Goal: Transaction & Acquisition: Purchase product/service

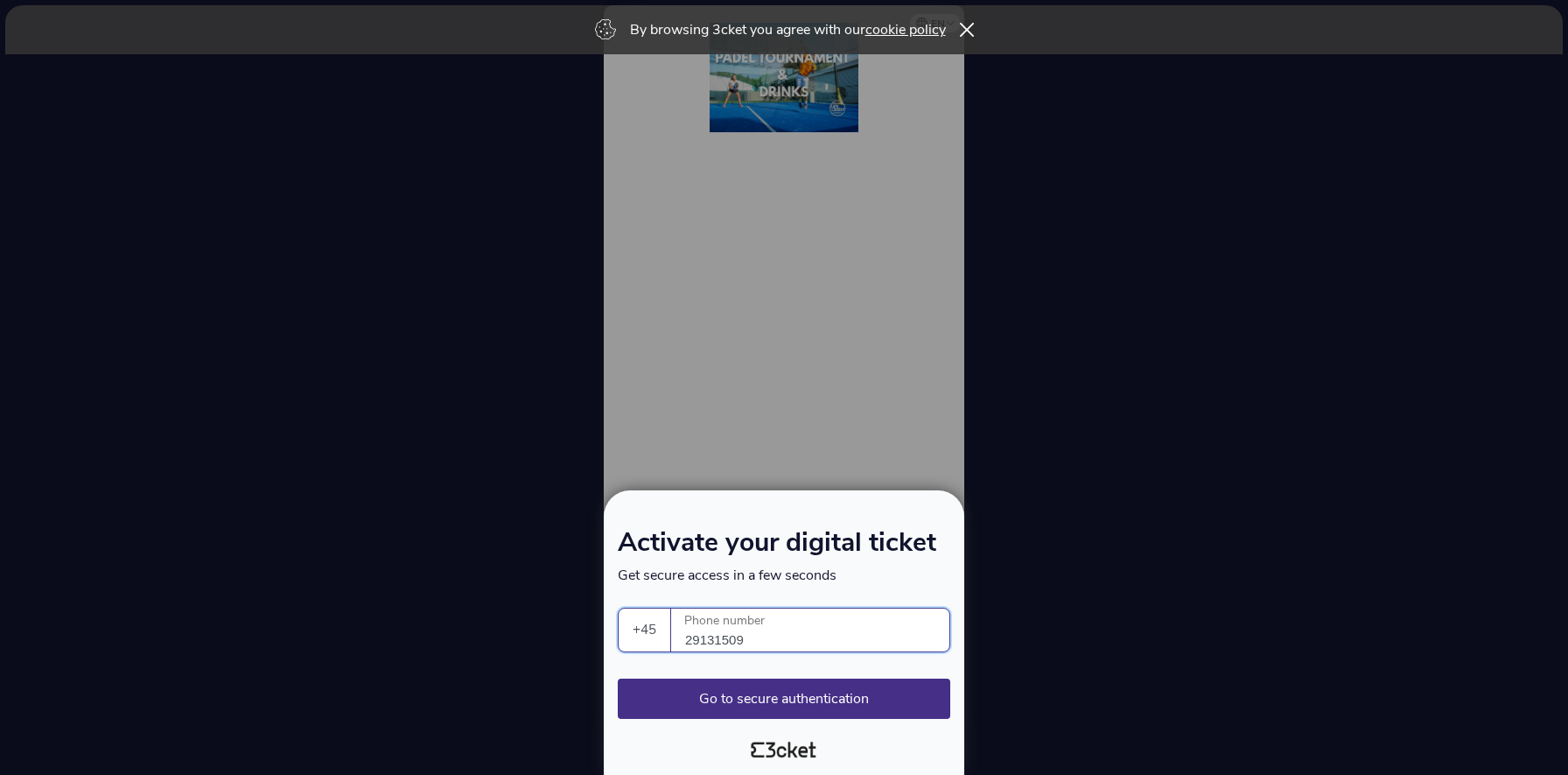
select select "45"
click at [825, 696] on button "Go to secure authentication" at bounding box center [784, 698] width 333 height 40
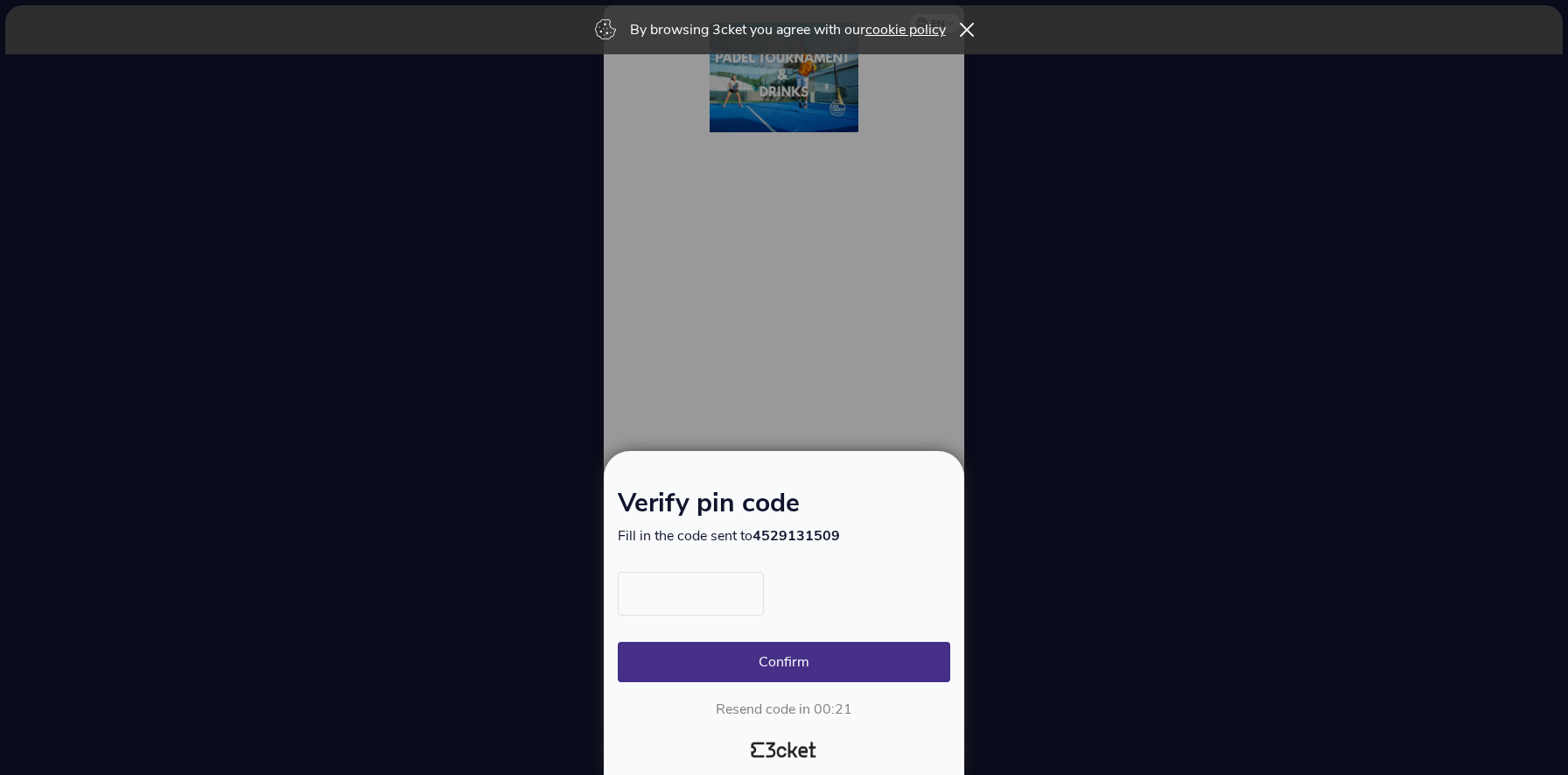
click at [722, 598] on input "text" at bounding box center [690, 593] width 146 height 44
type input "8780"
click at [796, 678] on button "Confirm" at bounding box center [784, 661] width 333 height 40
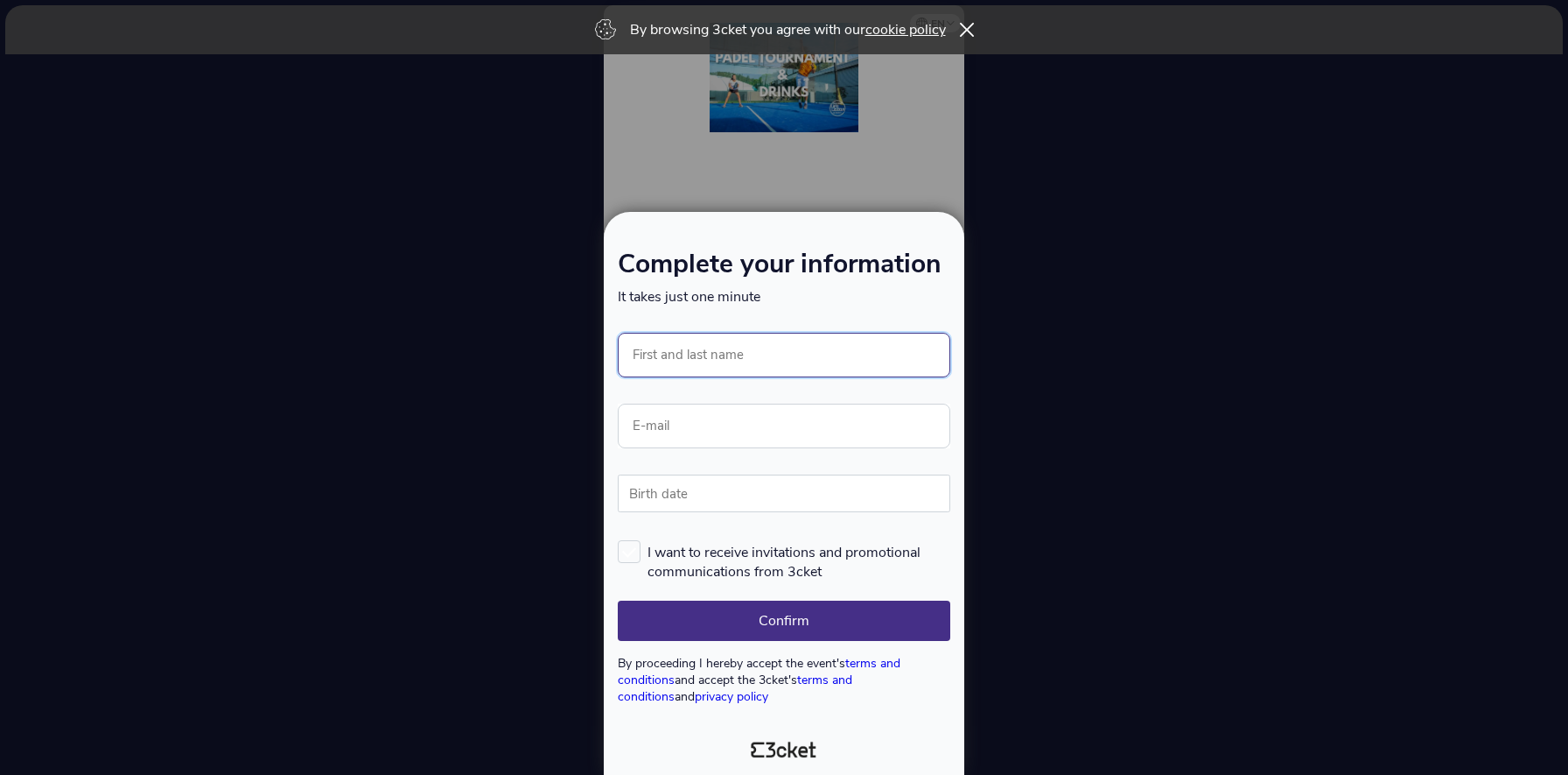
click at [761, 366] on input "First and last name" at bounding box center [784, 355] width 333 height 44
type input "[PERSON_NAME]"
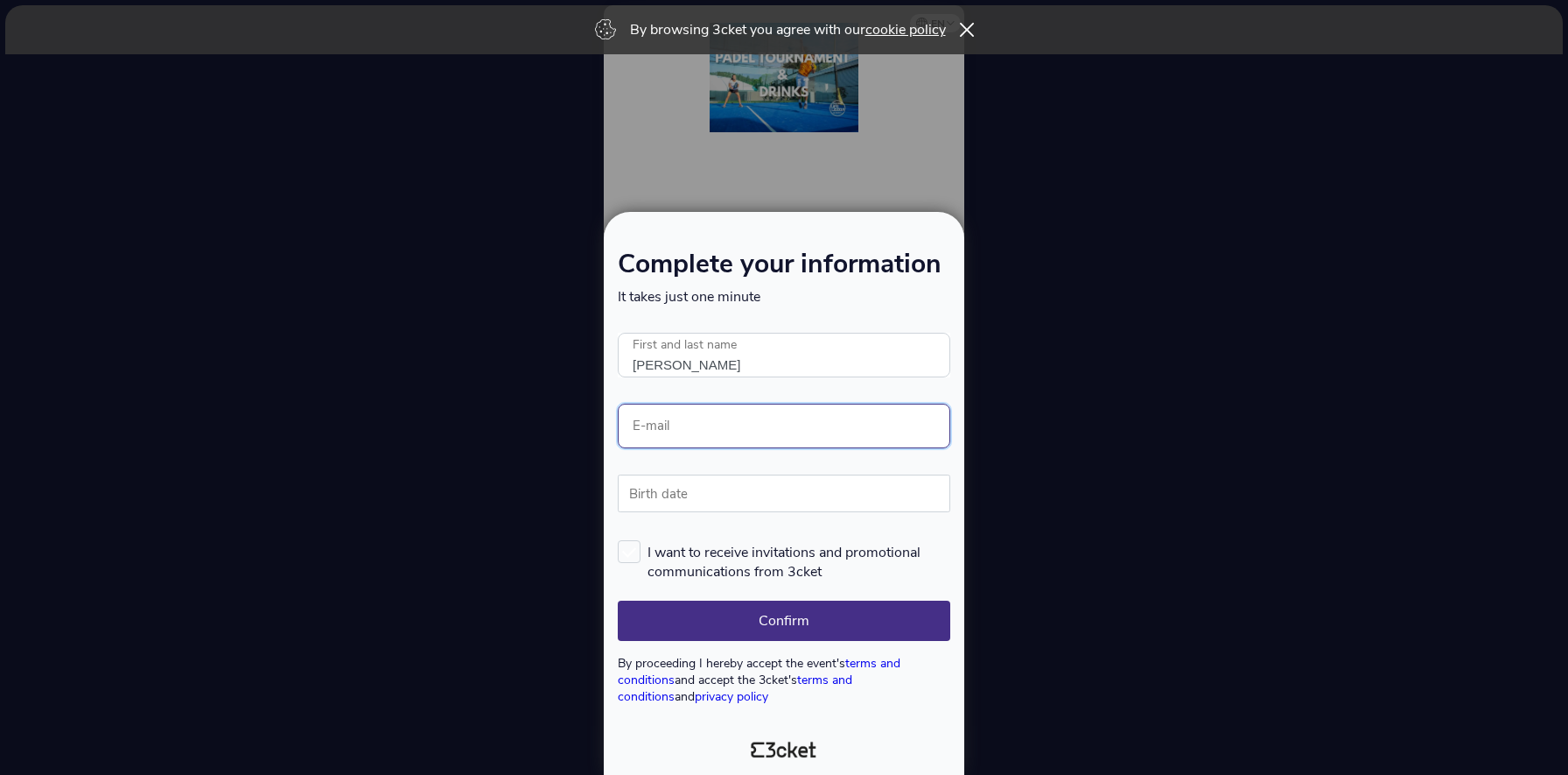
type input "[EMAIL_ADDRESS][DOMAIN_NAME]"
click at [719, 501] on input "Birth date" at bounding box center [784, 493] width 333 height 38
click at [702, 628] on button "Confirm" at bounding box center [784, 620] width 333 height 40
click at [834, 135] on div at bounding box center [784, 388] width 1568 height 775
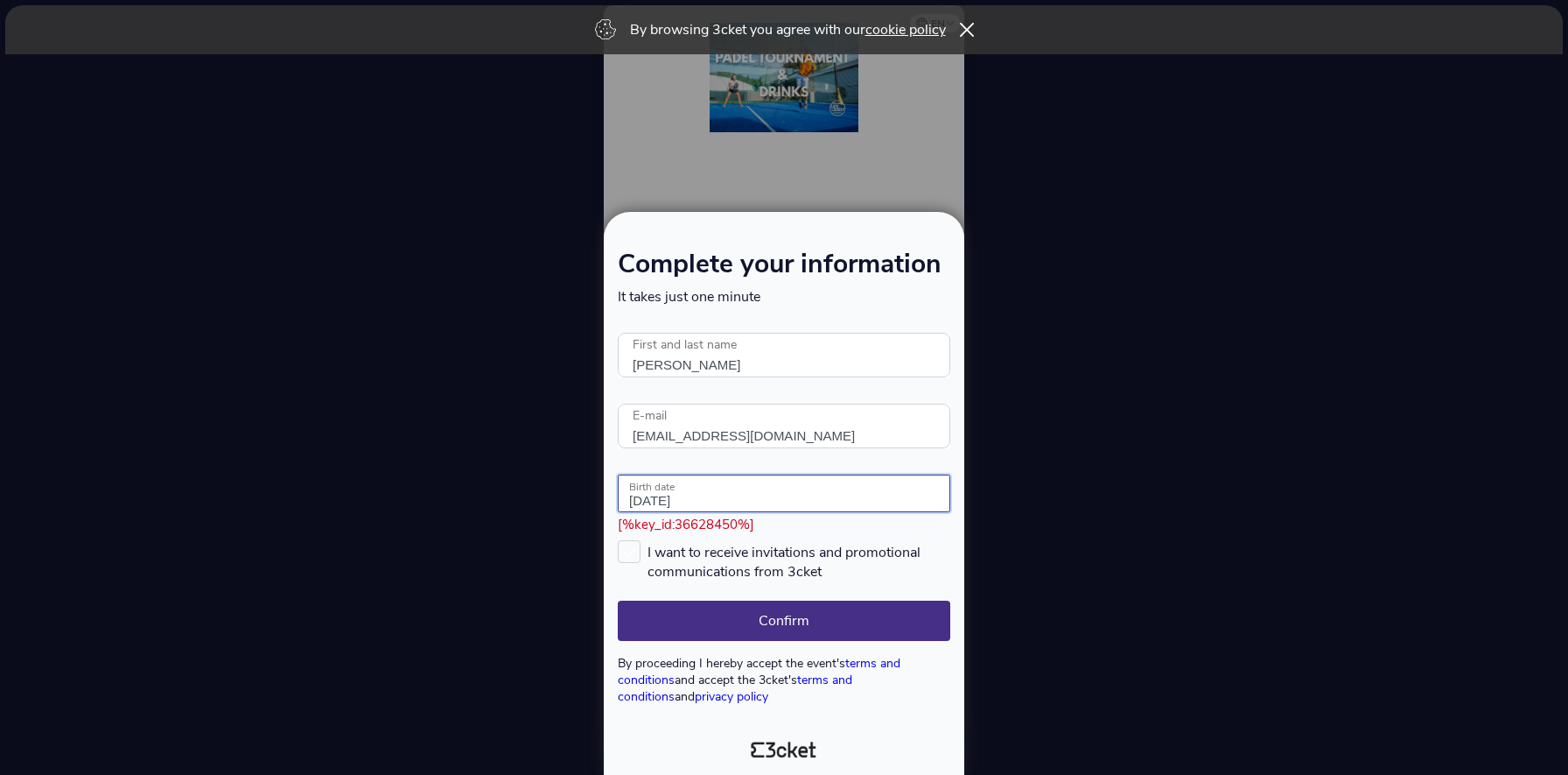
click at [727, 498] on input "[DATE]" at bounding box center [784, 493] width 333 height 38
type input "¨"
